Goal: Information Seeking & Learning: Learn about a topic

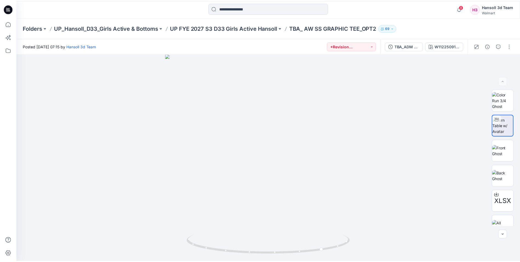
scroll to position [55, 0]
click at [7, 11] on icon at bounding box center [8, 8] width 9 height 9
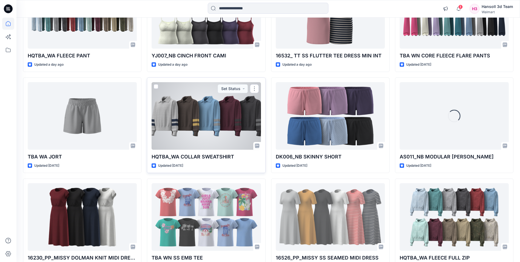
scroll to position [1019, 0]
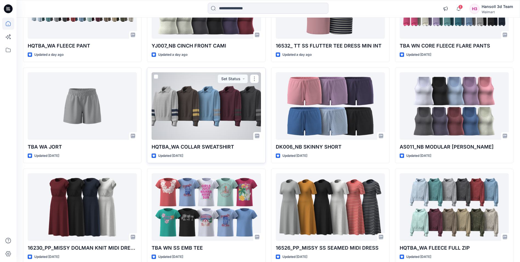
click at [205, 118] on div at bounding box center [206, 105] width 109 height 67
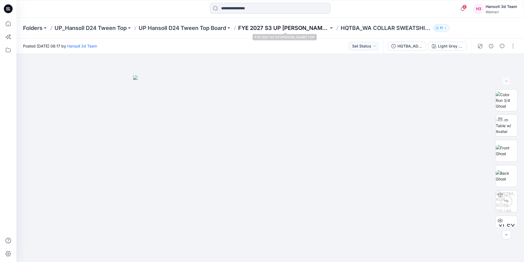
click at [261, 26] on p "FYE 2027 S3 UP [PERSON_NAME] TOP" at bounding box center [283, 28] width 91 height 8
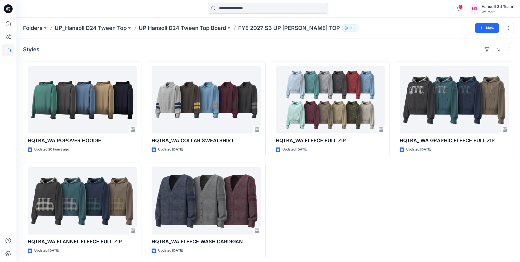
click at [340, 235] on div "HQTBA_WA FLEECE FULL ZIP Updated [DATE]" at bounding box center [330, 159] width 118 height 196
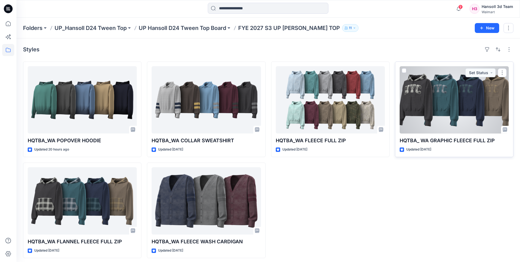
click at [438, 97] on div at bounding box center [454, 99] width 109 height 67
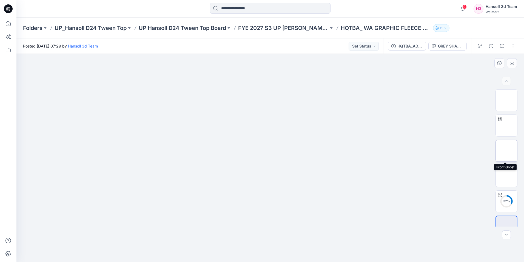
click at [507, 151] on img at bounding box center [507, 151] width 0 height 0
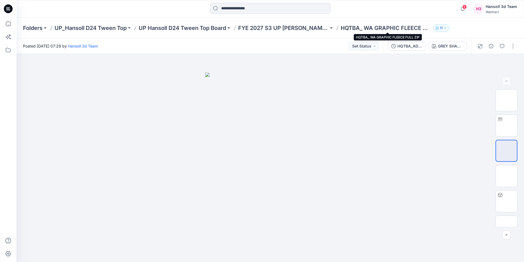
click at [367, 29] on p "HQTBA_ WA GRAPHIC FLEECE FULL ZIP" at bounding box center [386, 28] width 91 height 8
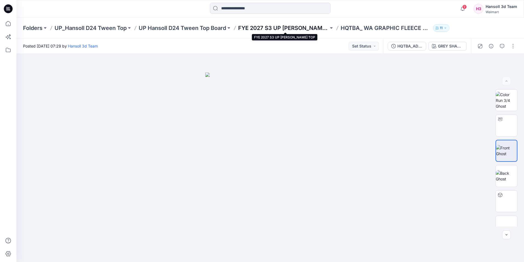
click at [294, 27] on p "FYE 2027 S3 UP [PERSON_NAME] TOP" at bounding box center [283, 28] width 91 height 8
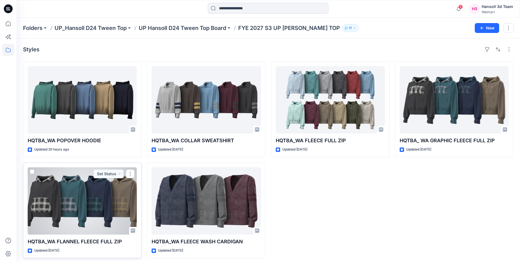
click at [114, 189] on div at bounding box center [82, 200] width 109 height 67
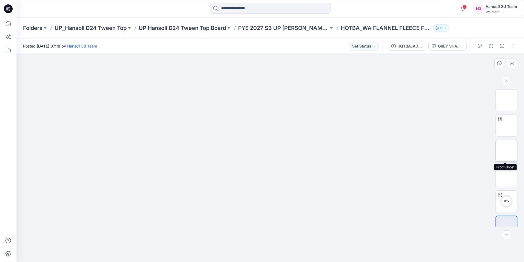
click at [507, 151] on img at bounding box center [507, 151] width 0 height 0
click at [380, 90] on div at bounding box center [270, 158] width 508 height 208
drag, startPoint x: 369, startPoint y: 231, endPoint x: 371, endPoint y: 261, distance: 30.2
click at [370, 231] on div at bounding box center [270, 158] width 508 height 208
click at [433, 116] on div at bounding box center [270, 158] width 508 height 208
